Goal: Find specific page/section: Find specific page/section

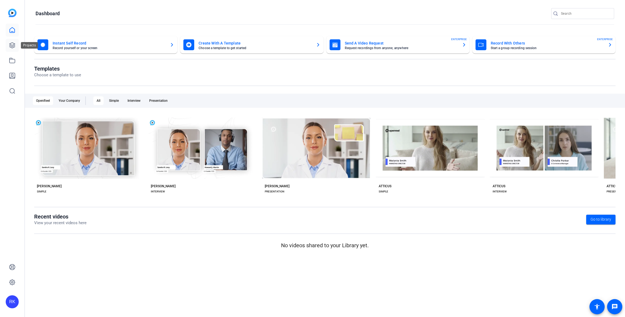
click at [12, 46] on icon at bounding box center [11, 45] width 5 height 5
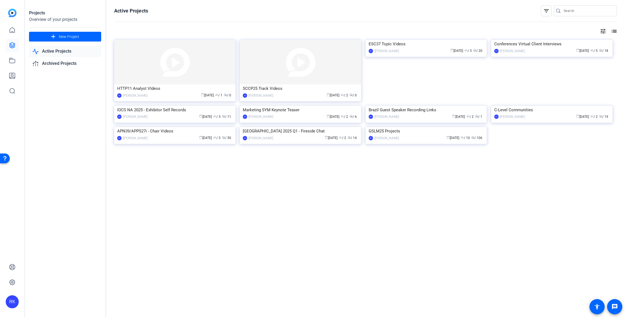
click at [184, 106] on img at bounding box center [174, 106] width 121 height 0
click at [183, 106] on img at bounding box center [174, 106] width 121 height 0
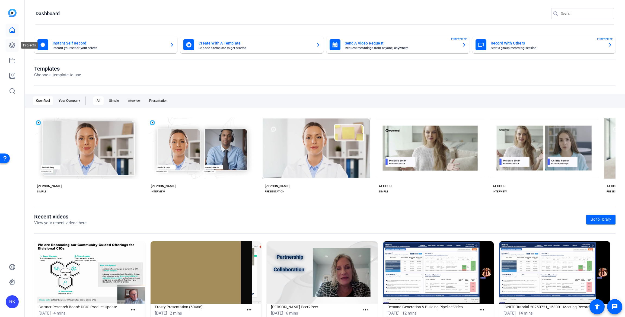
click at [14, 44] on icon at bounding box center [12, 45] width 7 height 7
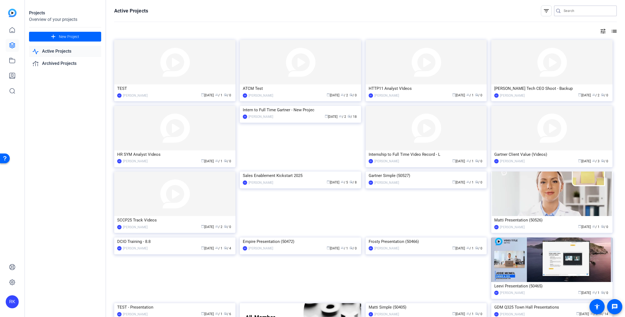
click at [569, 12] on input "Search" at bounding box center [588, 11] width 49 height 7
type input "iocs"
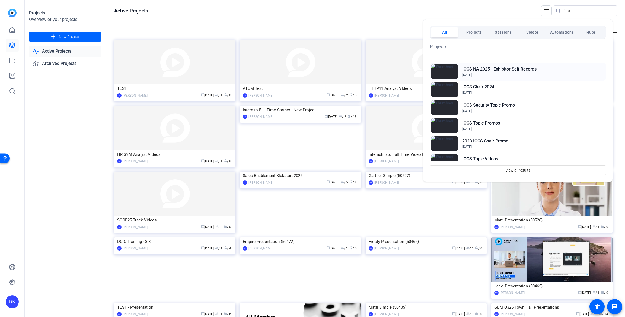
click at [477, 69] on h2 "IOCS NA 2025 - Exhibitor Self Records" at bounding box center [499, 69] width 74 height 7
click at [324, 23] on div at bounding box center [312, 158] width 625 height 317
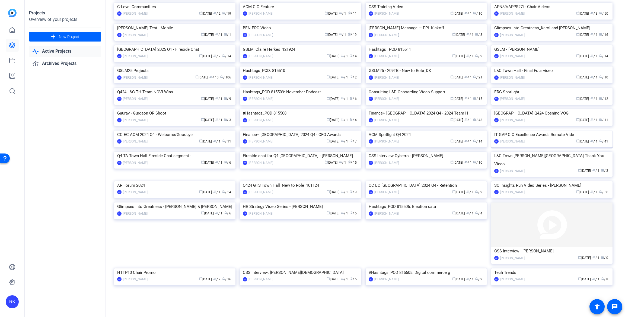
scroll to position [2503, 0]
click at [555, 66] on img at bounding box center [551, 66] width 121 height 0
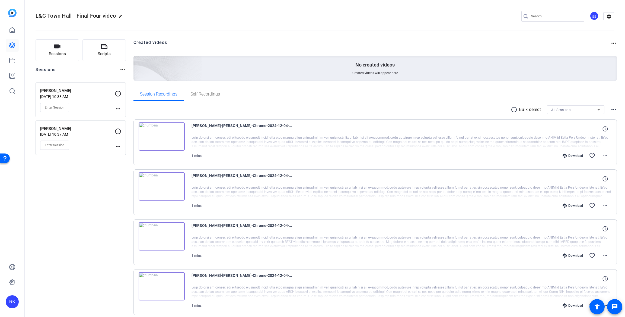
click at [170, 138] on img at bounding box center [162, 136] width 46 height 28
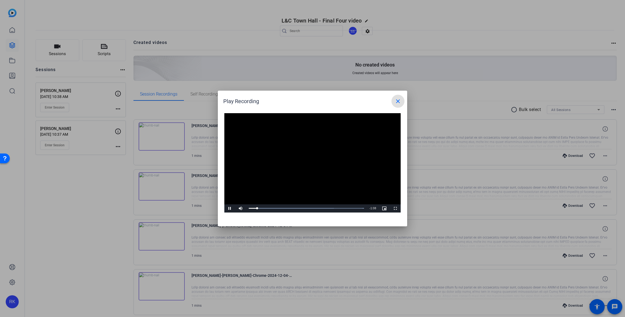
click at [319, 168] on video "Video Player" at bounding box center [312, 162] width 176 height 99
click at [398, 102] on mat-icon "close" at bounding box center [398, 101] width 7 height 7
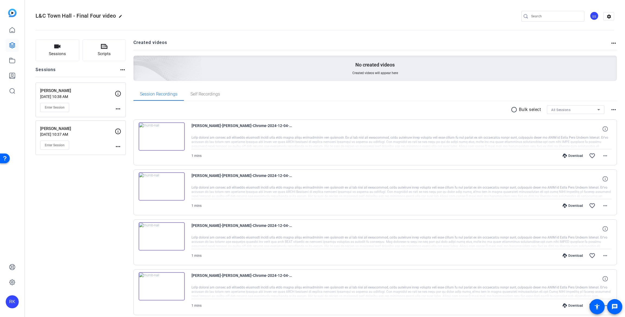
click at [590, 16] on div "SS" at bounding box center [594, 15] width 9 height 9
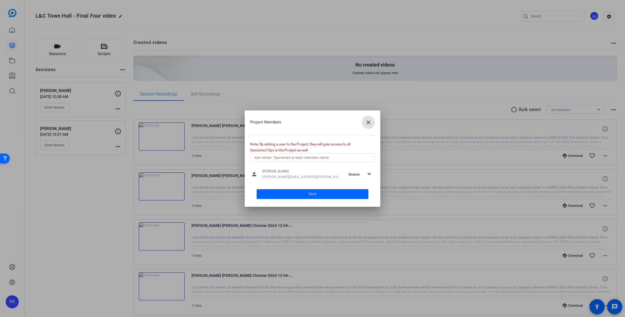
click at [282, 11] on div at bounding box center [312, 158] width 625 height 317
